Goal: Information Seeking & Learning: Check status

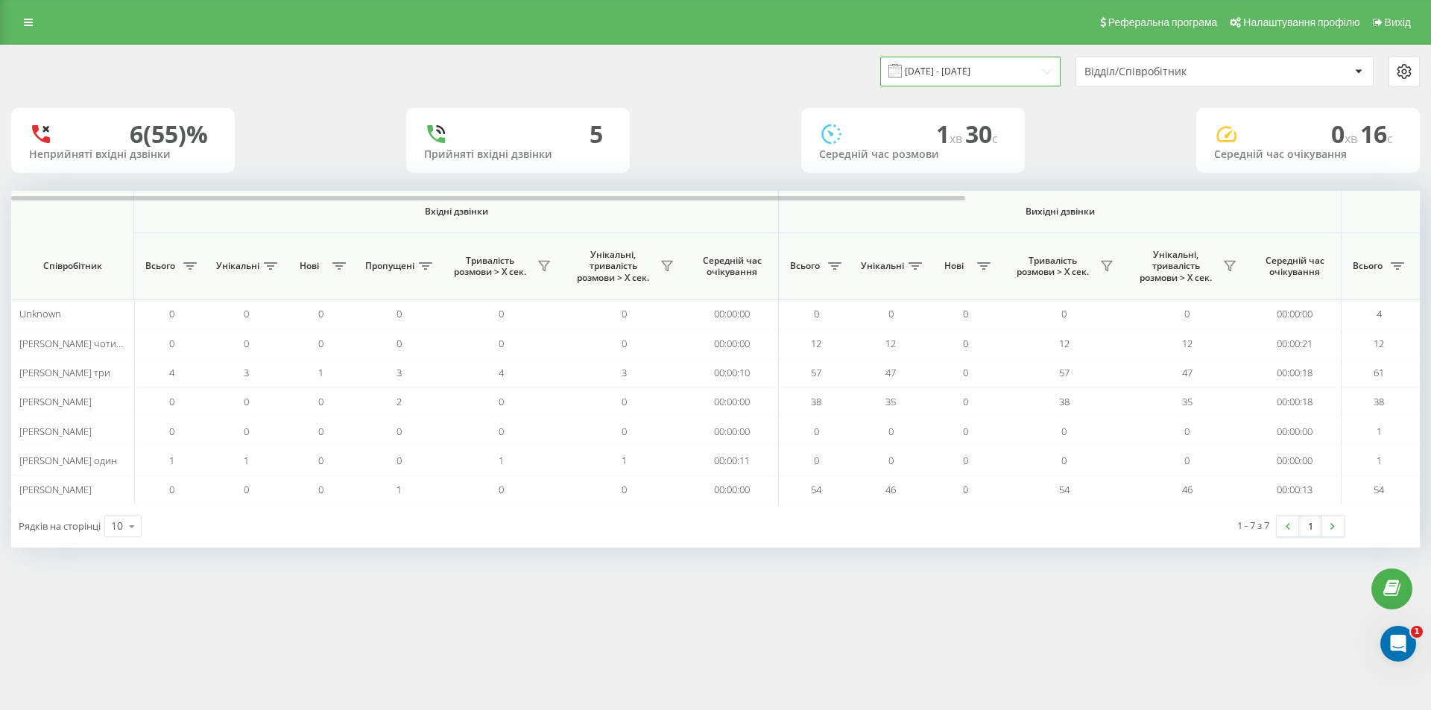
click at [958, 75] on input "[DATE] - [DATE]" at bounding box center [970, 71] width 180 height 29
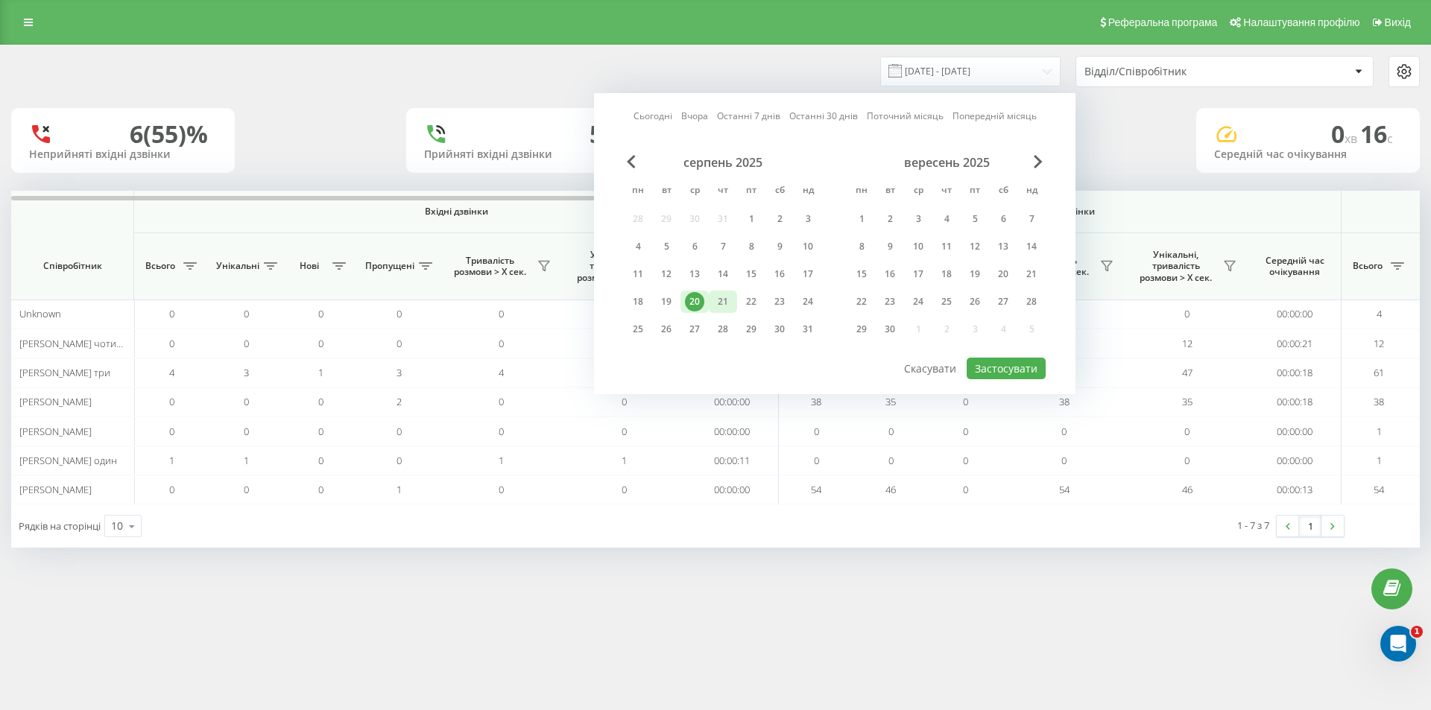
click at [722, 301] on div "21" at bounding box center [722, 301] width 19 height 19
drag, startPoint x: 975, startPoint y: 367, endPoint x: 982, endPoint y: 373, distance: 9.1
click at [976, 367] on button "Застосувати" at bounding box center [1006, 369] width 79 height 22
type input "[DATE] - [DATE]"
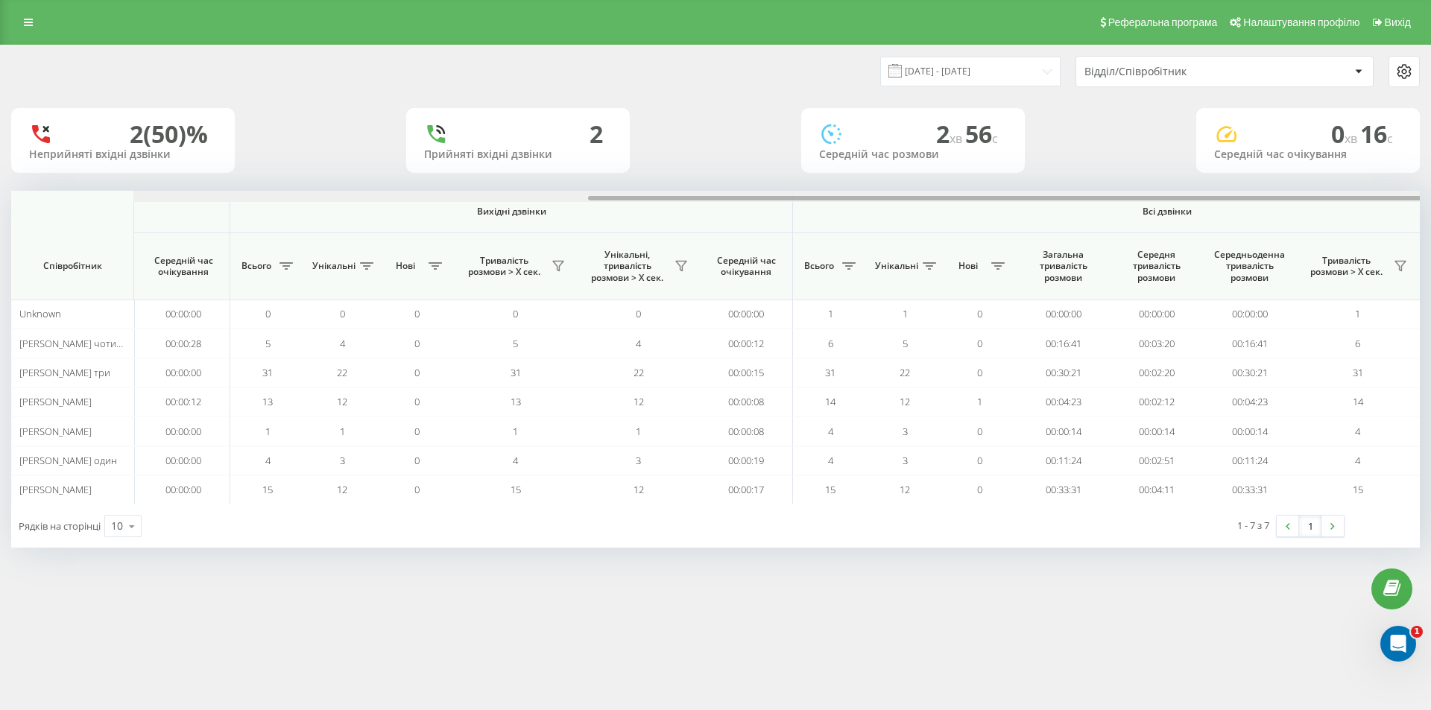
scroll to position [0, 671]
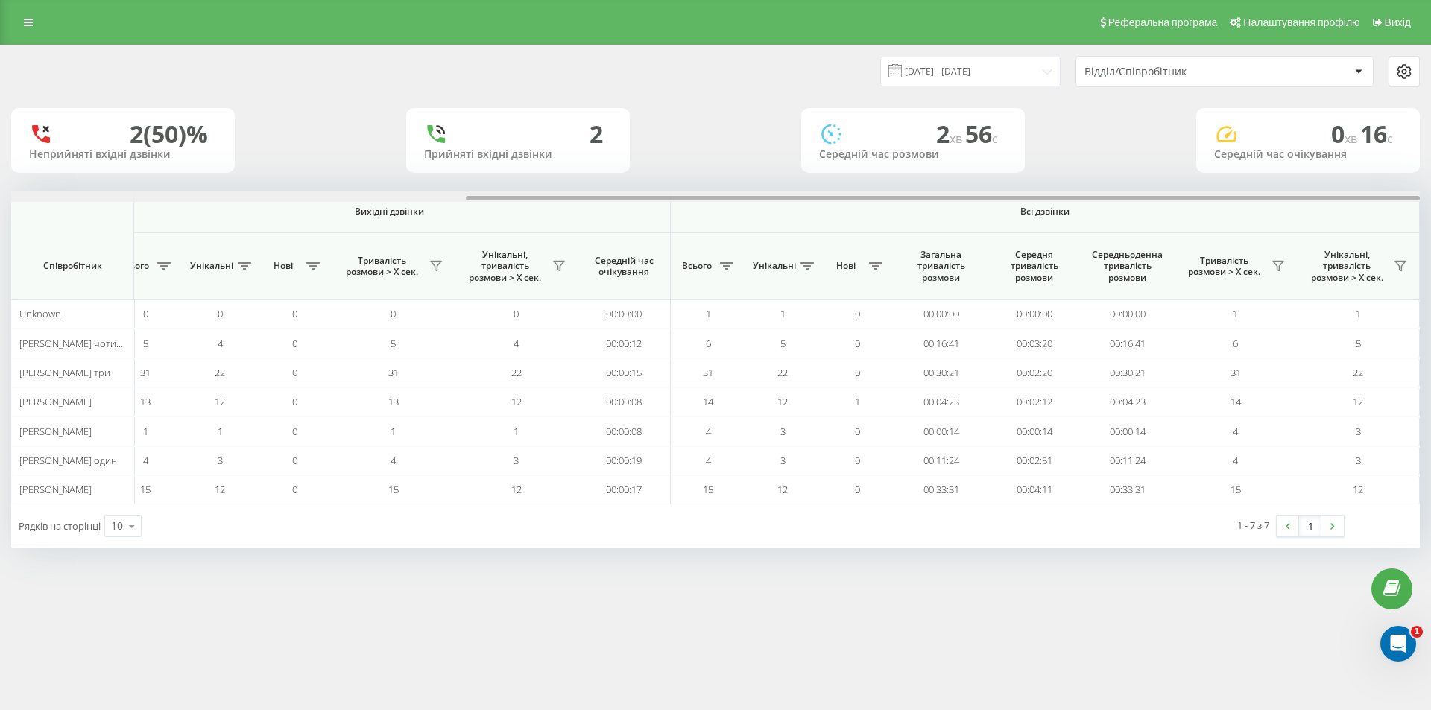
drag, startPoint x: 1135, startPoint y: 212, endPoint x: 1388, endPoint y: 215, distance: 253.5
click at [1369, 212] on div "Вхідні дзвінки Вихідні дзвінки Всі дзвінки Співробітник Всього Унікальні Нові П…" at bounding box center [715, 348] width 1409 height 314
click at [1278, 263] on icon at bounding box center [1278, 266] width 12 height 12
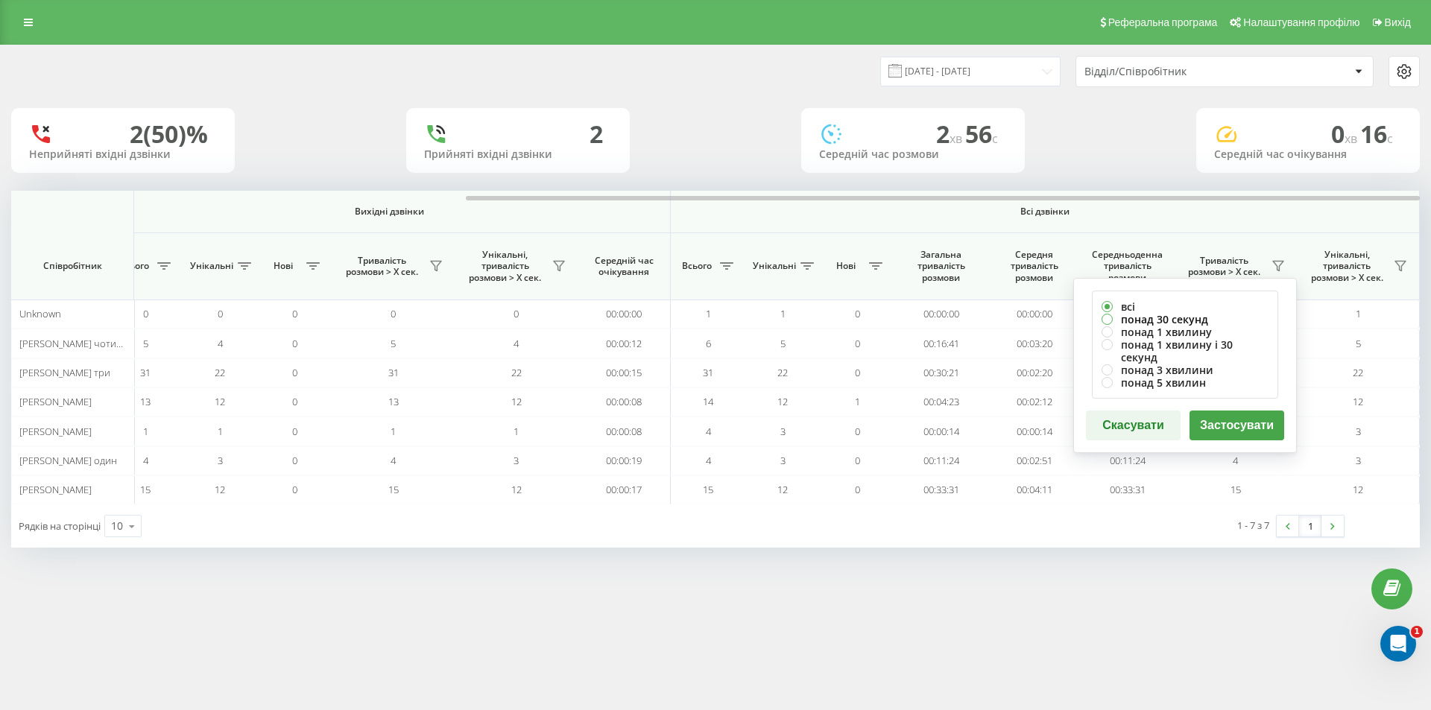
click at [1194, 320] on label "понад 30 секунд" at bounding box center [1185, 319] width 167 height 13
radio input "true"
click at [1255, 411] on button "Застосувати" at bounding box center [1237, 426] width 95 height 30
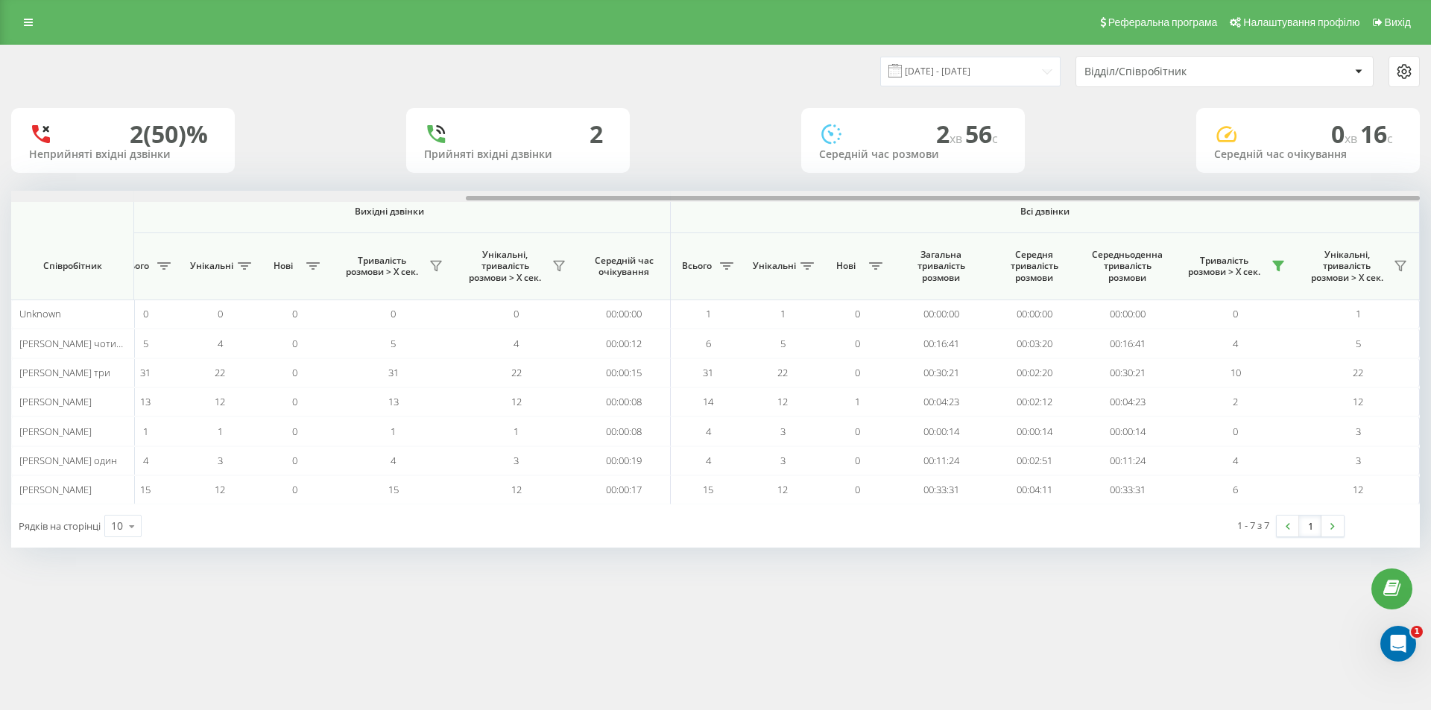
drag, startPoint x: 880, startPoint y: 201, endPoint x: 1401, endPoint y: 233, distance: 522.8
click at [1401, 233] on div "Вхідні дзвінки Вихідні дзвінки Всі дзвінки Співробітник Всього Унікальні Нові П…" at bounding box center [715, 348] width 1409 height 314
